Goal: Transaction & Acquisition: Download file/media

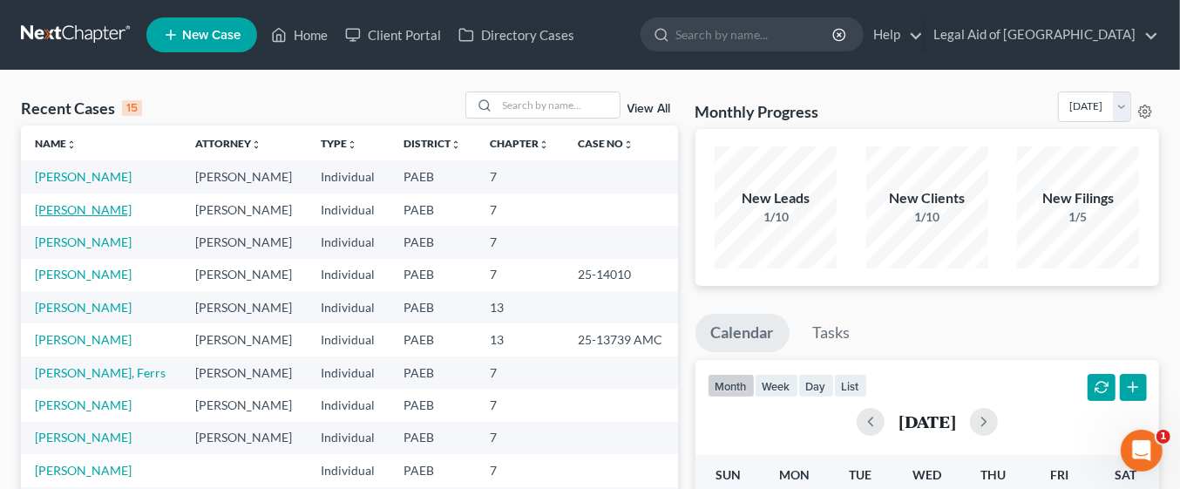
click at [98, 207] on link "[PERSON_NAME]" at bounding box center [83, 209] width 97 height 15
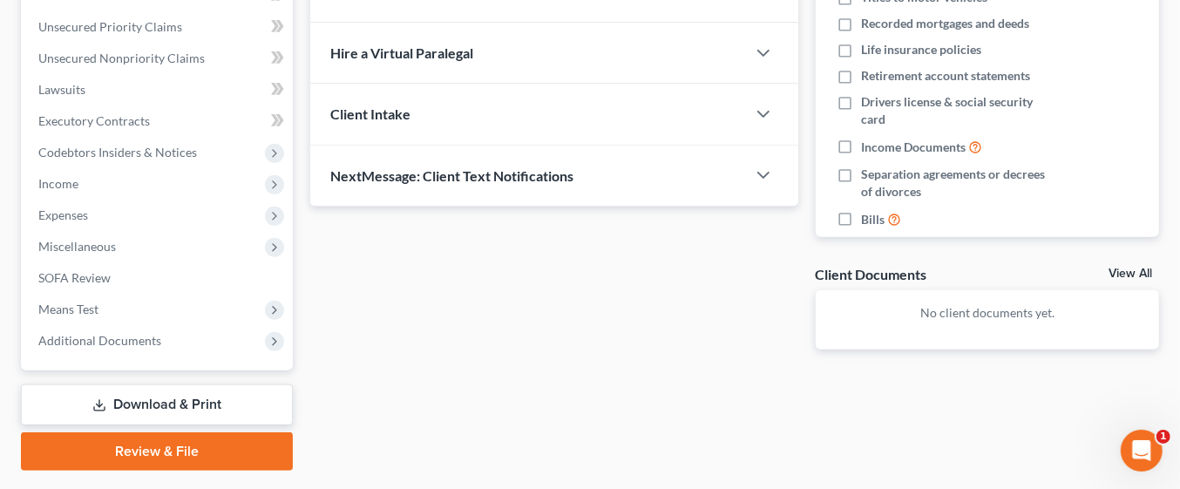
click at [221, 393] on link "Download & Print" at bounding box center [157, 404] width 272 height 41
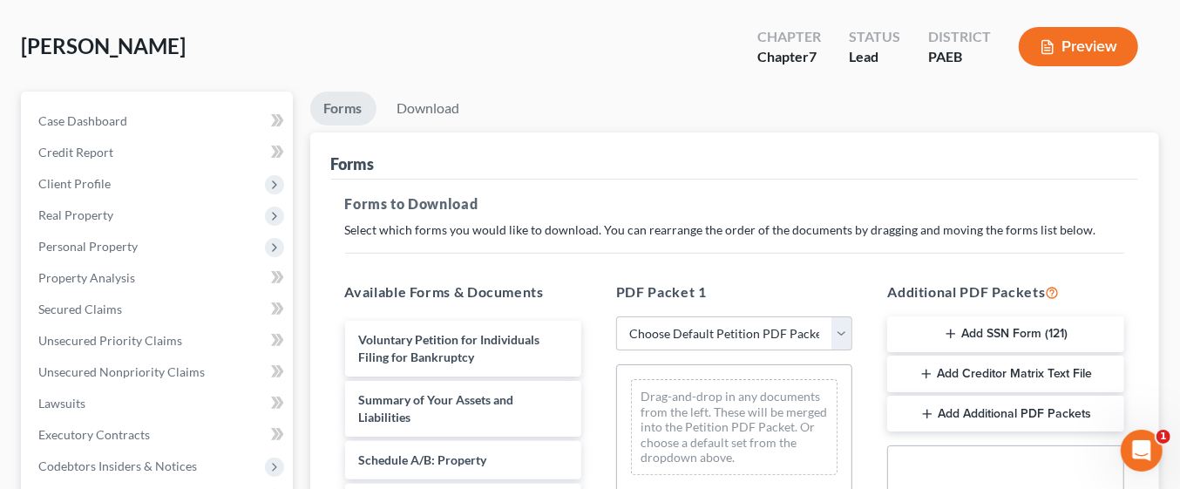
scroll to position [87, 0]
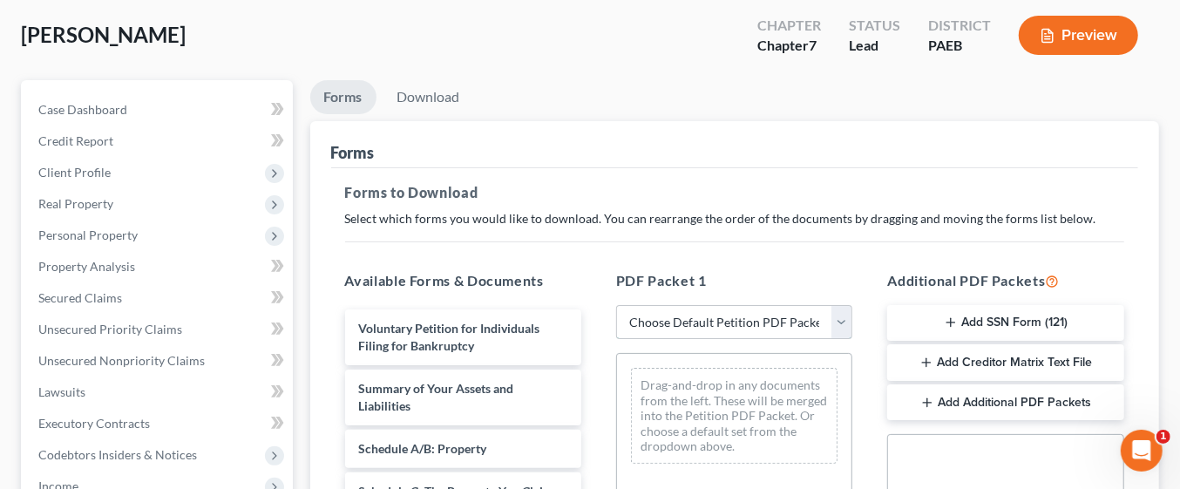
click at [853, 323] on select "Choose Default Petition PDF Packet Complete Bankruptcy Petition (all forms and …" at bounding box center [734, 322] width 236 height 35
select select "0"
click at [616, 305] on select "Choose Default Petition PDF Packet Complete Bankruptcy Petition (all forms and …" at bounding box center [734, 322] width 236 height 35
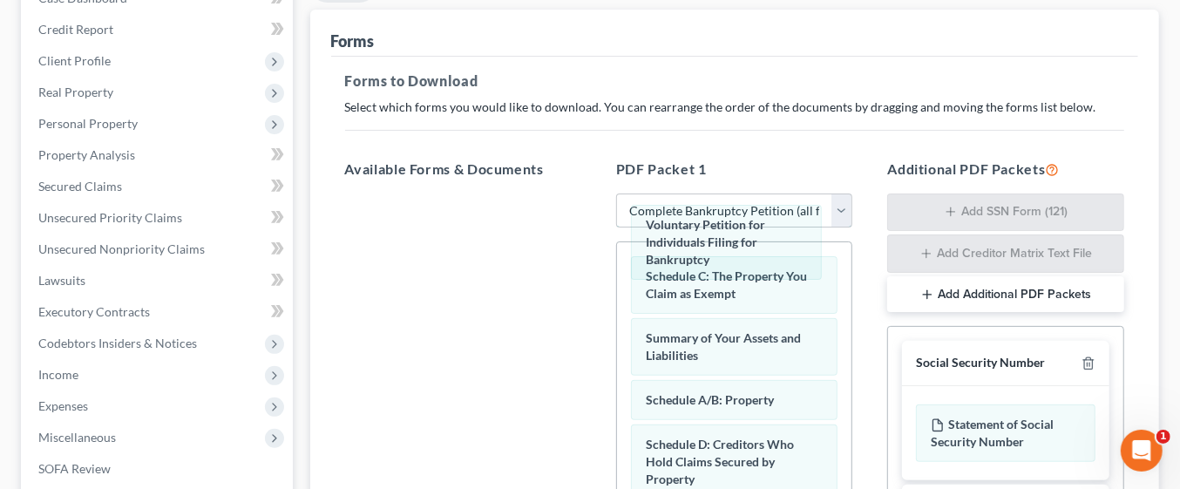
scroll to position [197, 0]
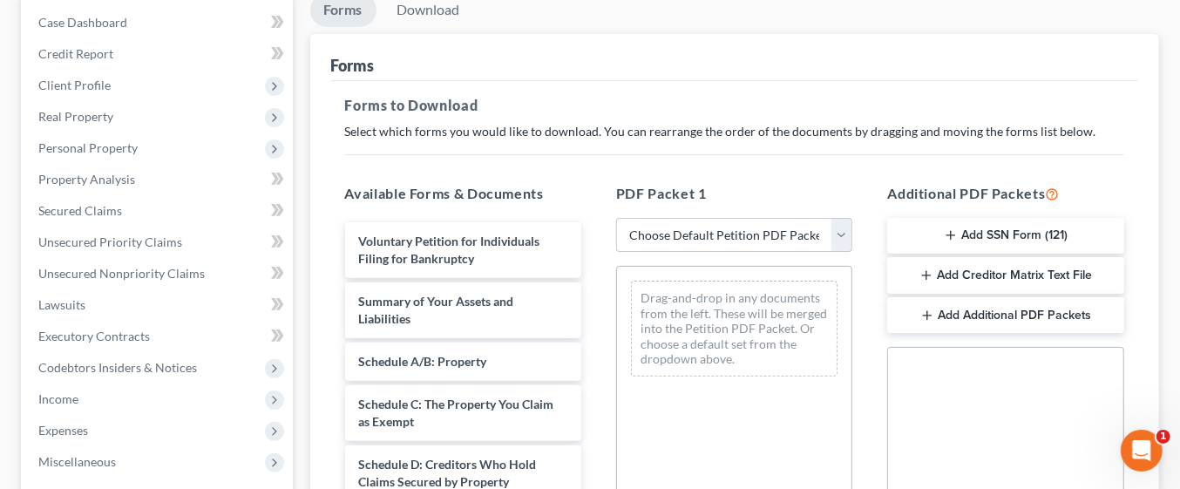
scroll to position [177, 0]
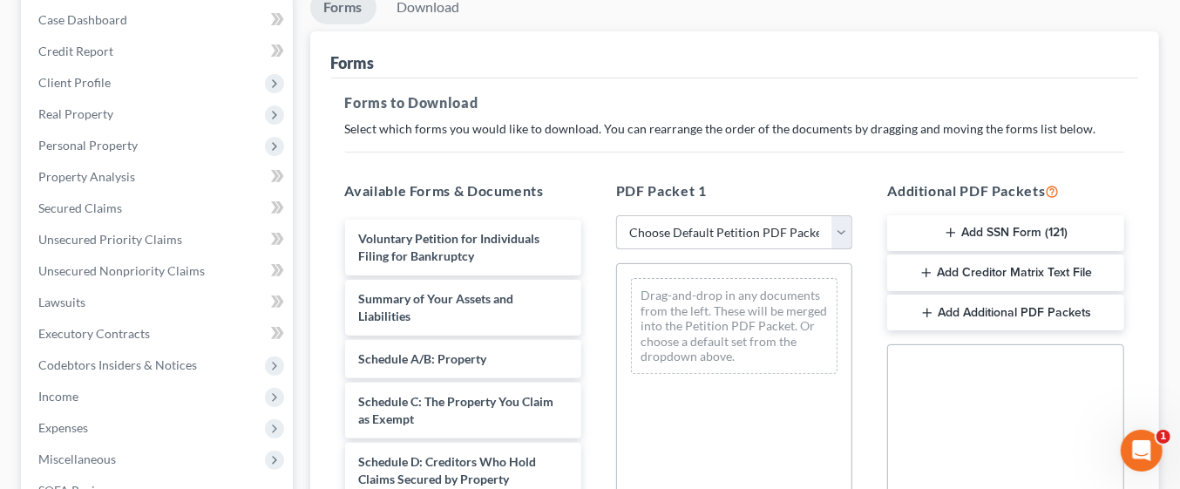
click at [829, 238] on select "Choose Default Petition PDF Packet Complete Bankruptcy Petition (all forms and …" at bounding box center [734, 232] width 236 height 35
select select "0"
click at [616, 215] on select "Choose Default Petition PDF Packet Complete Bankruptcy Petition (all forms and …" at bounding box center [734, 232] width 236 height 35
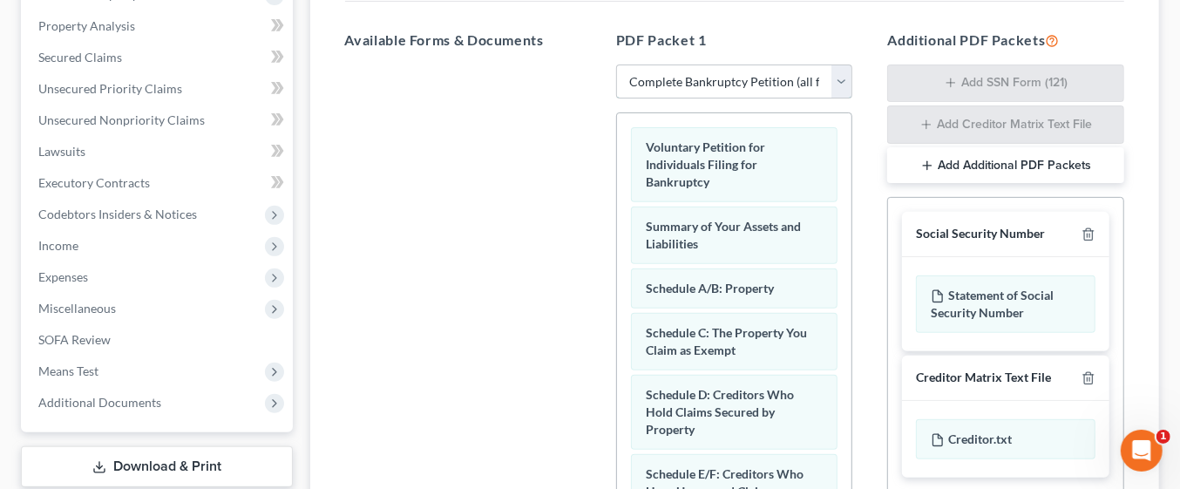
scroll to position [329, 0]
click at [504, 318] on div at bounding box center [463, 303] width 264 height 479
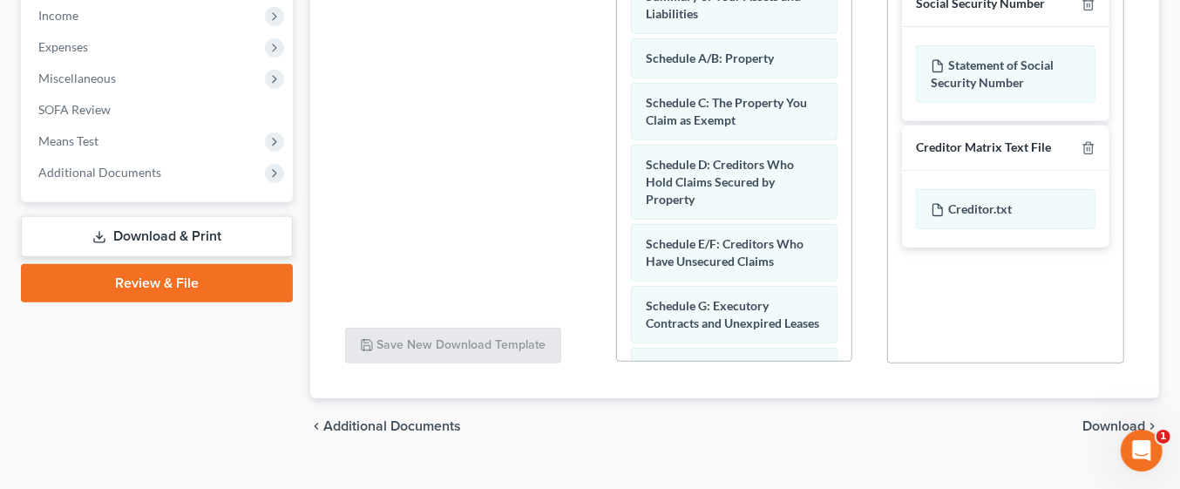
scroll to position [586, 0]
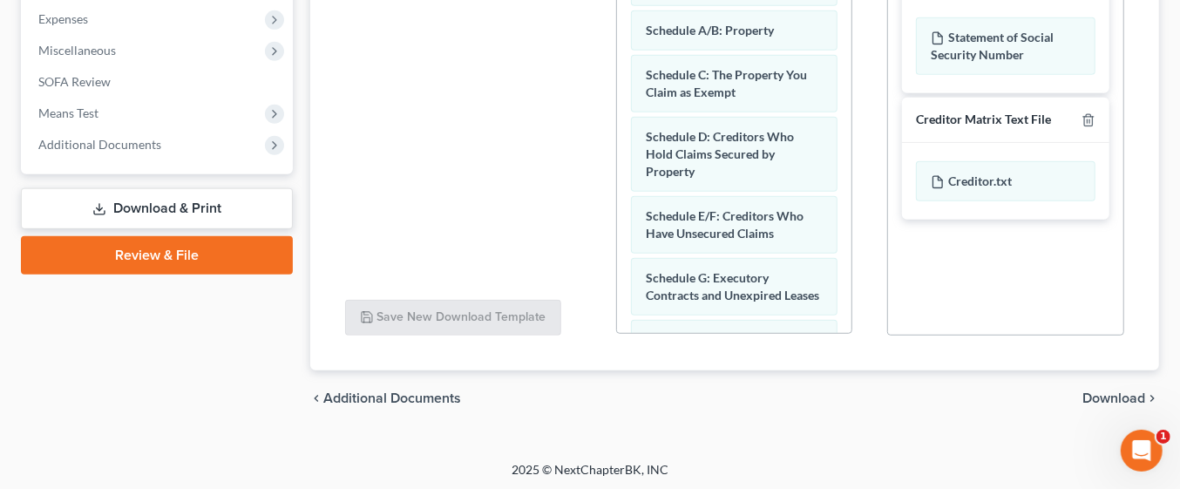
click at [1135, 398] on span "Download" at bounding box center [1114, 398] width 63 height 14
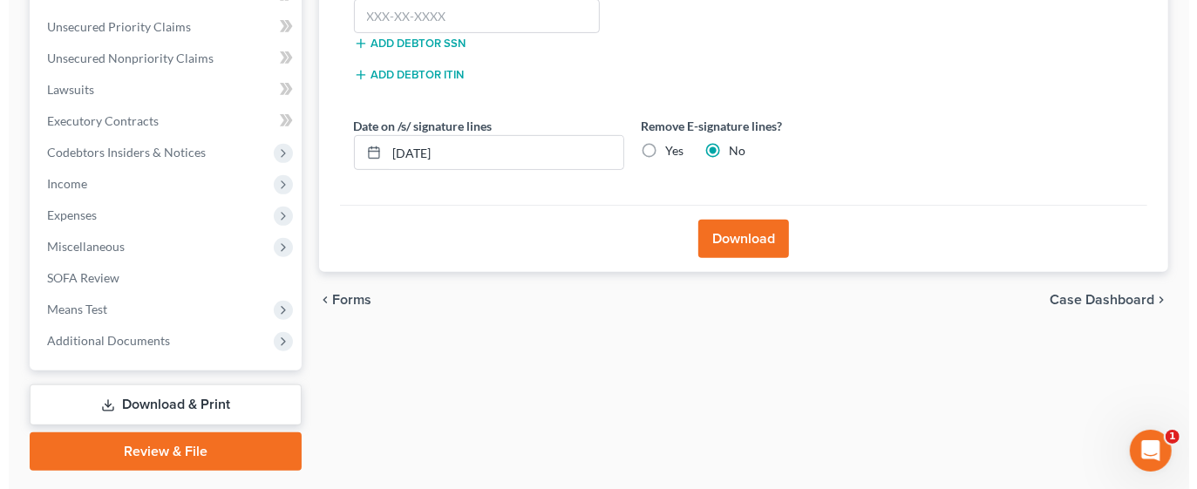
scroll to position [264, 0]
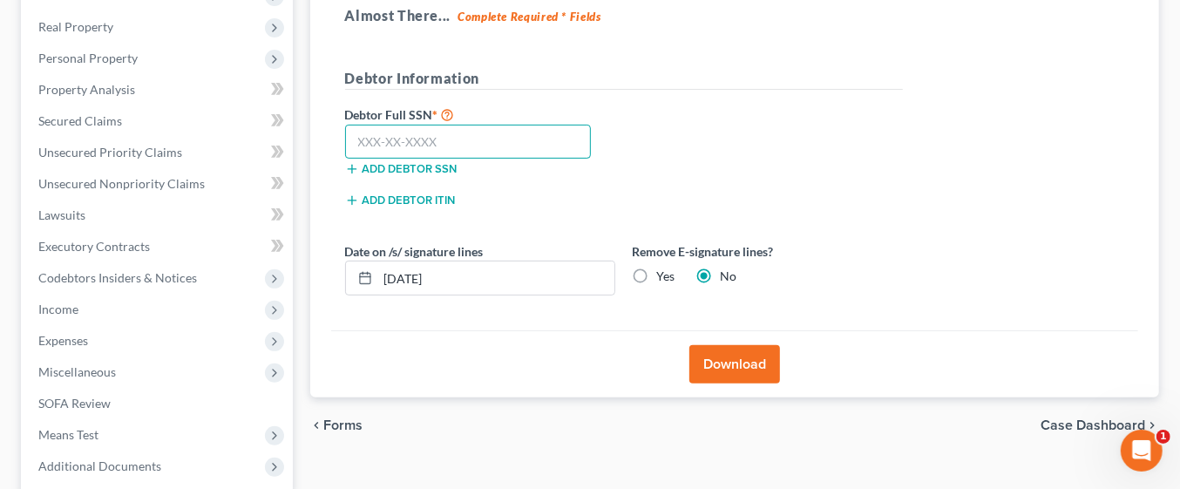
paste input "185-48-6356"
type input "185-48-6356"
click at [752, 367] on button "Download" at bounding box center [735, 364] width 91 height 38
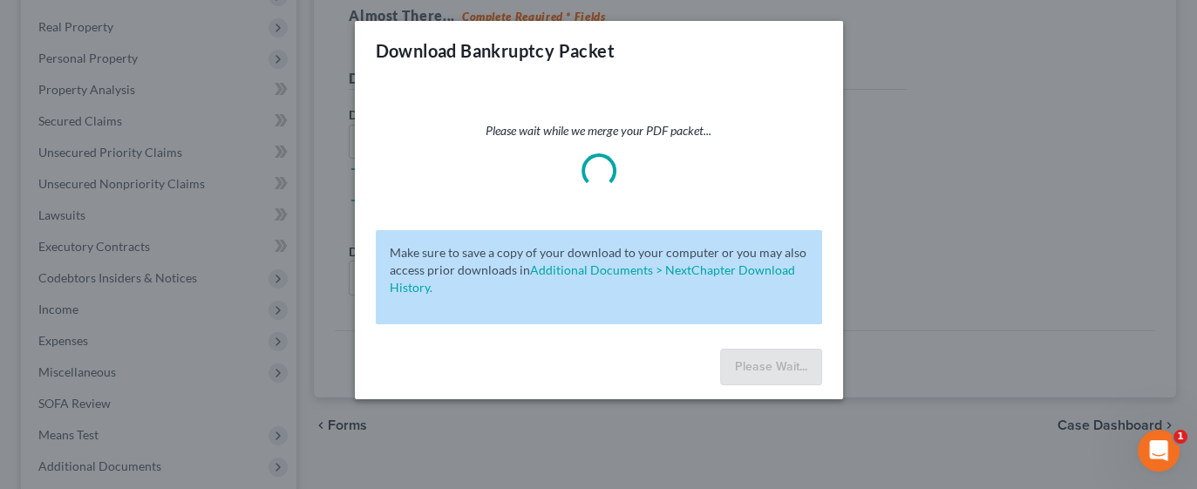
drag, startPoint x: 752, startPoint y: 367, endPoint x: 941, endPoint y: 77, distance: 346.5
click at [941, 77] on div "Download Bankruptcy Packet Please wait while we merge your PDF packet... Make s…" at bounding box center [598, 244] width 1197 height 489
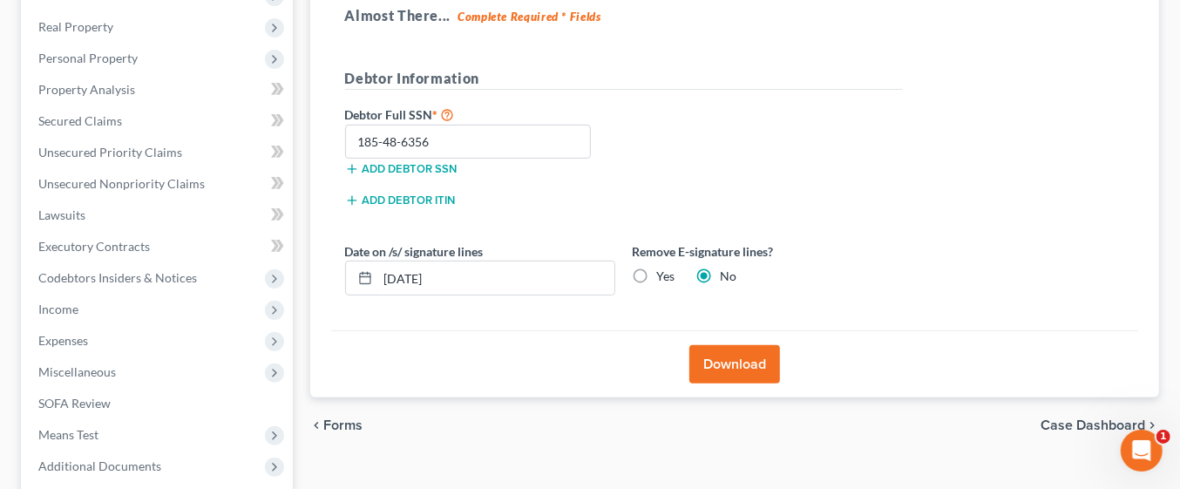
click at [757, 370] on button "Download" at bounding box center [735, 364] width 91 height 38
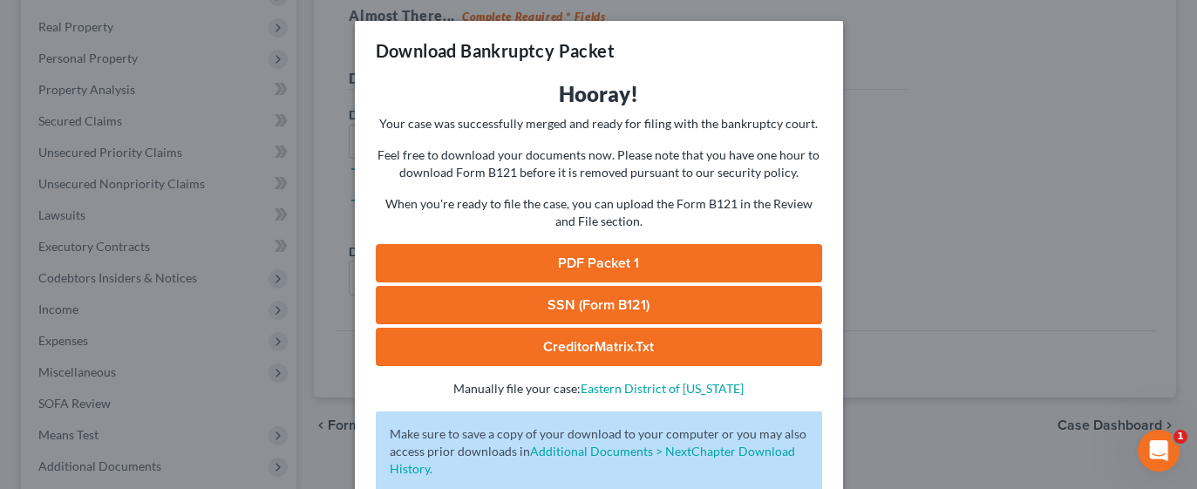
click at [642, 261] on link "PDF Packet 1" at bounding box center [599, 263] width 446 height 38
